Goal: Obtain resource: Obtain resource

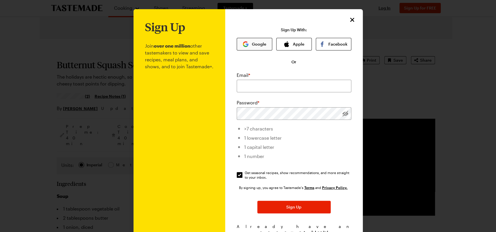
click at [260, 46] on button "Google" at bounding box center [255, 44] width 36 height 13
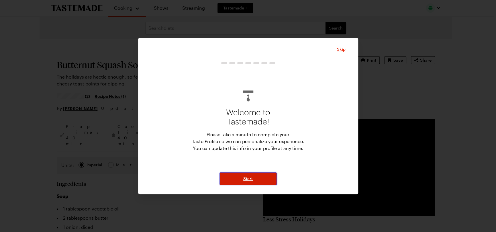
click at [257, 174] on button "Start" at bounding box center [247, 178] width 57 height 13
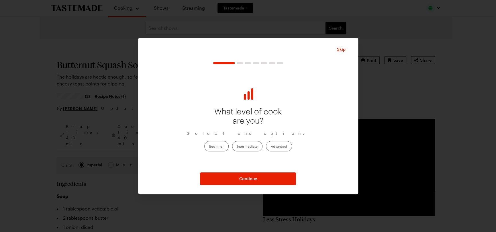
click at [281, 145] on label "Advanced" at bounding box center [279, 146] width 26 height 10
click at [271, 146] on input "Advanced" at bounding box center [271, 146] width 0 height 0
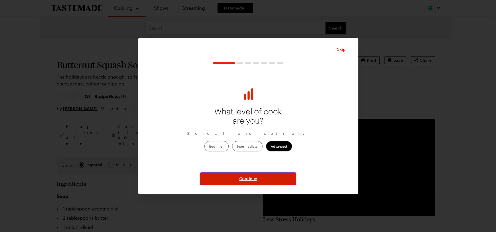
click at [258, 178] on button "Continue" at bounding box center [248, 178] width 96 height 13
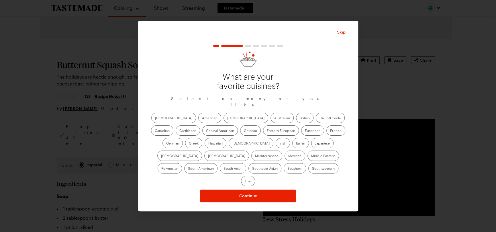
click at [198, 120] on label "American" at bounding box center [209, 118] width 23 height 10
click at [202, 118] on input "American" at bounding box center [202, 118] width 0 height 0
click at [223, 121] on label "Asian" at bounding box center [245, 118] width 45 height 10
click at [227, 118] on input "Asian" at bounding box center [227, 118] width 0 height 0
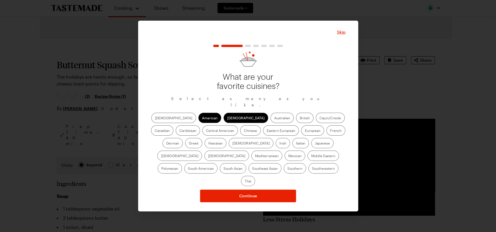
click at [316, 121] on label "Cajun/Creole" at bounding box center [330, 118] width 29 height 10
click at [319, 118] on input "Cajun/Creole" at bounding box center [319, 118] width 0 height 0
click at [326, 132] on label "French" at bounding box center [335, 130] width 19 height 10
click at [330, 131] on input "French" at bounding box center [330, 131] width 0 height 0
click at [202, 138] on label "Greek" at bounding box center [193, 143] width 17 height 10
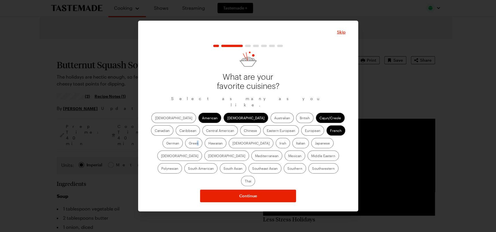
click at [202, 138] on label "Greek" at bounding box center [193, 143] width 17 height 10
click at [189, 144] on input "Greek" at bounding box center [189, 144] width 0 height 0
click at [292, 146] on label "Italian" at bounding box center [300, 143] width 17 height 10
click at [296, 144] on input "Italian" at bounding box center [296, 144] width 0 height 0
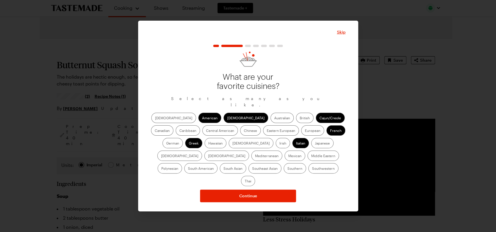
click at [308, 172] on label "Southwestern" at bounding box center [323, 168] width 30 height 10
click at [312, 169] on input "Southwestern" at bounding box center [312, 169] width 0 height 0
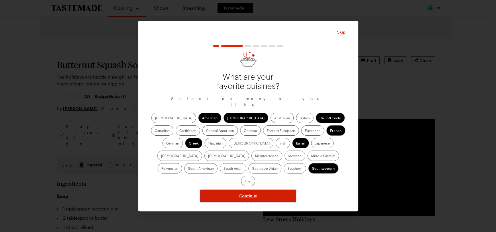
click at [254, 193] on span "Continue" at bounding box center [248, 196] width 18 height 6
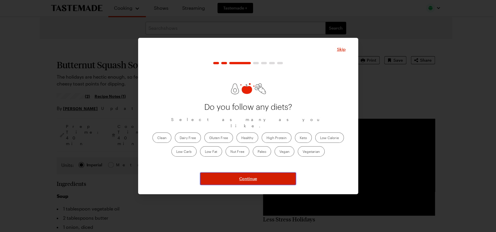
click at [258, 174] on button "Continue" at bounding box center [248, 178] width 96 height 13
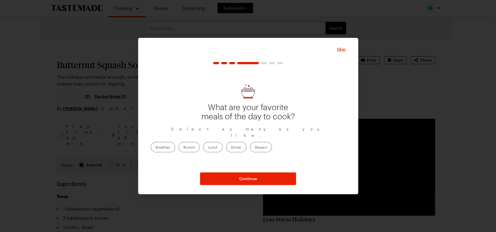
click at [175, 143] on label "Breakfast" at bounding box center [163, 147] width 24 height 10
click at [156, 148] on input "Breakfast" at bounding box center [156, 148] width 0 height 0
click at [246, 145] on label "Dinner" at bounding box center [236, 147] width 20 height 10
click at [231, 148] on input "Dinner" at bounding box center [231, 148] width 0 height 0
click at [272, 146] on label "Dessert" at bounding box center [261, 147] width 22 height 10
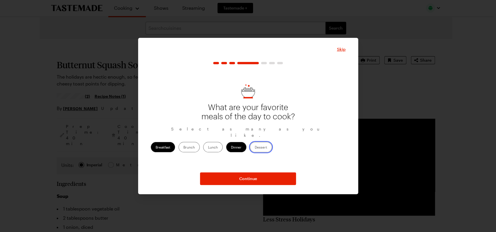
click at [255, 148] on input "Dessert" at bounding box center [255, 148] width 0 height 0
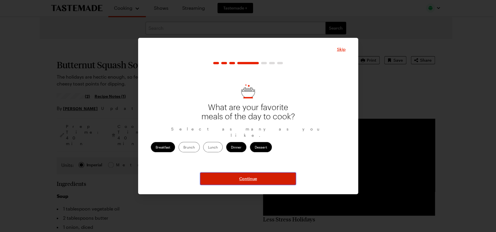
click at [274, 177] on button "Continue" at bounding box center [248, 178] width 96 height 13
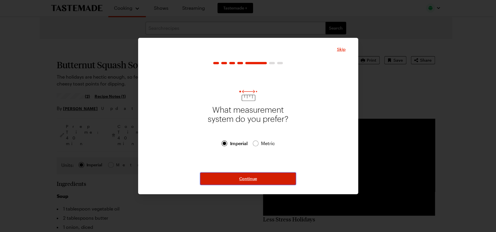
click at [269, 176] on button "Continue" at bounding box center [248, 178] width 96 height 13
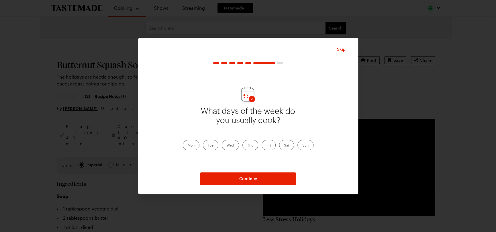
click at [193, 146] on label "Mon" at bounding box center [191, 145] width 17 height 10
click at [188, 146] on input "Mon" at bounding box center [188, 146] width 0 height 0
click at [268, 145] on label "Fri" at bounding box center [269, 145] width 14 height 10
click at [266, 146] on input "Fri" at bounding box center [266, 146] width 0 height 0
click at [284, 145] on label "Sat" at bounding box center [286, 145] width 15 height 10
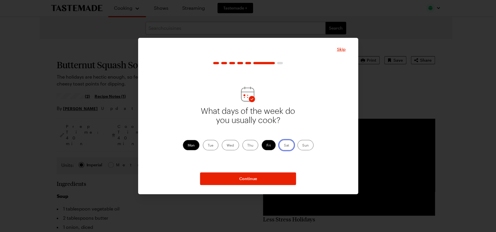
click at [284, 146] on input "Sat" at bounding box center [284, 146] width 0 height 0
click at [301, 145] on label "Sun" at bounding box center [305, 145] width 16 height 10
click at [302, 146] on input "Sun" at bounding box center [302, 146] width 0 height 0
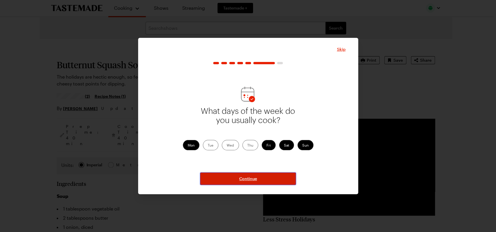
click at [266, 178] on button "Continue" at bounding box center [248, 178] width 96 height 13
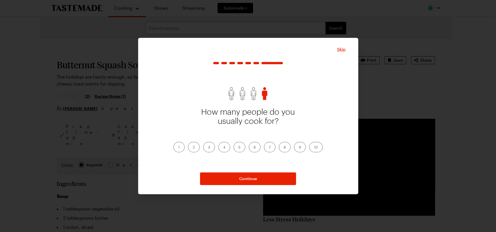
click at [195, 147] on label "2" at bounding box center [194, 147] width 12 height 10
click at [193, 148] on input "2" at bounding box center [193, 148] width 0 height 0
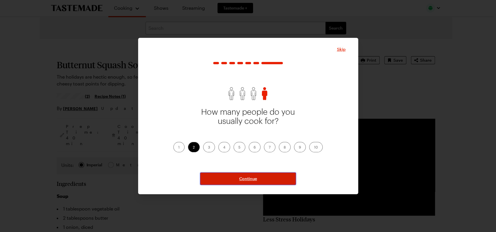
click at [233, 178] on button "Continue" at bounding box center [248, 178] width 96 height 13
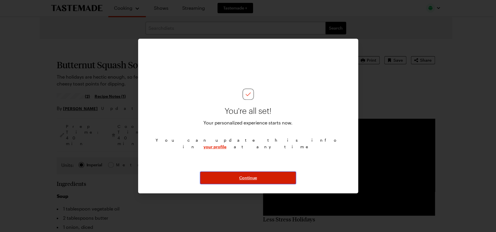
click at [244, 178] on span "Continue" at bounding box center [248, 178] width 18 height 6
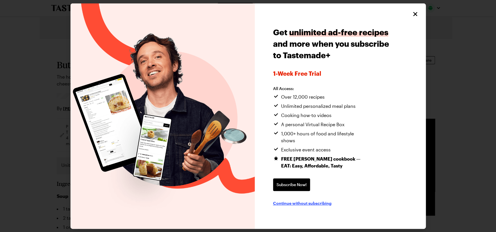
click at [305, 200] on span "Continue without subscribing" at bounding box center [302, 203] width 58 height 6
type textarea "x"
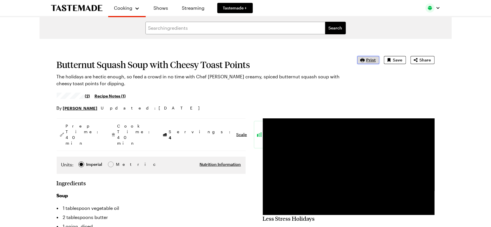
click at [370, 59] on span "Print" at bounding box center [371, 60] width 9 height 6
